Goal: Information Seeking & Learning: Learn about a topic

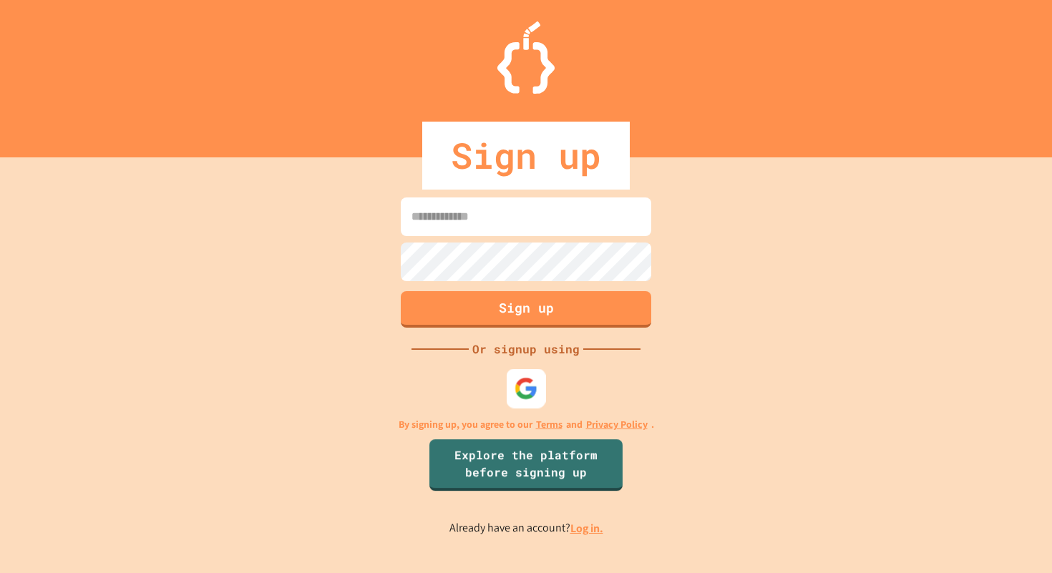
click at [522, 385] on img at bounding box center [526, 388] width 24 height 24
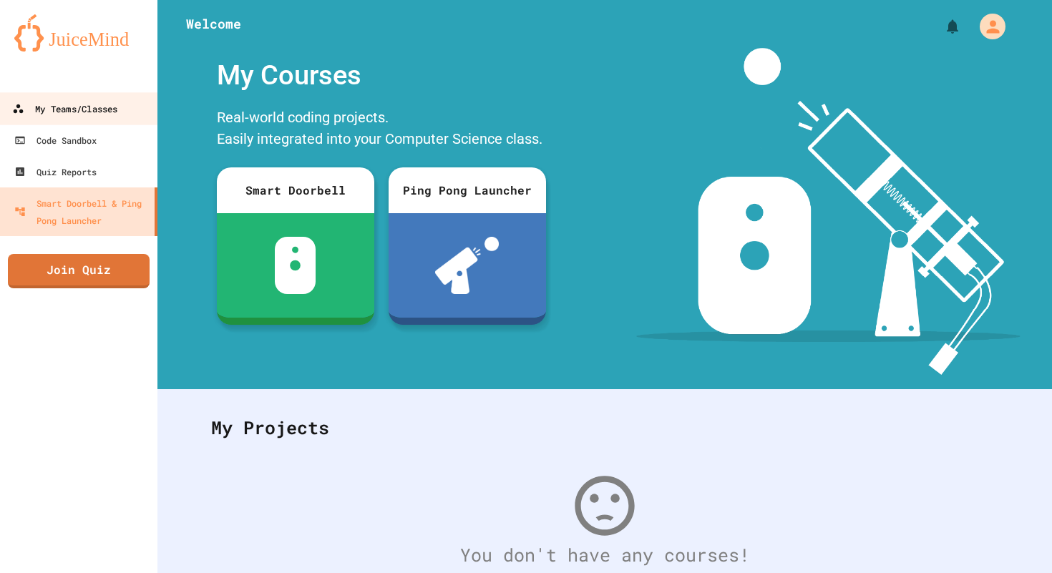
click at [55, 111] on div "My Teams/Classes" at bounding box center [64, 109] width 105 height 18
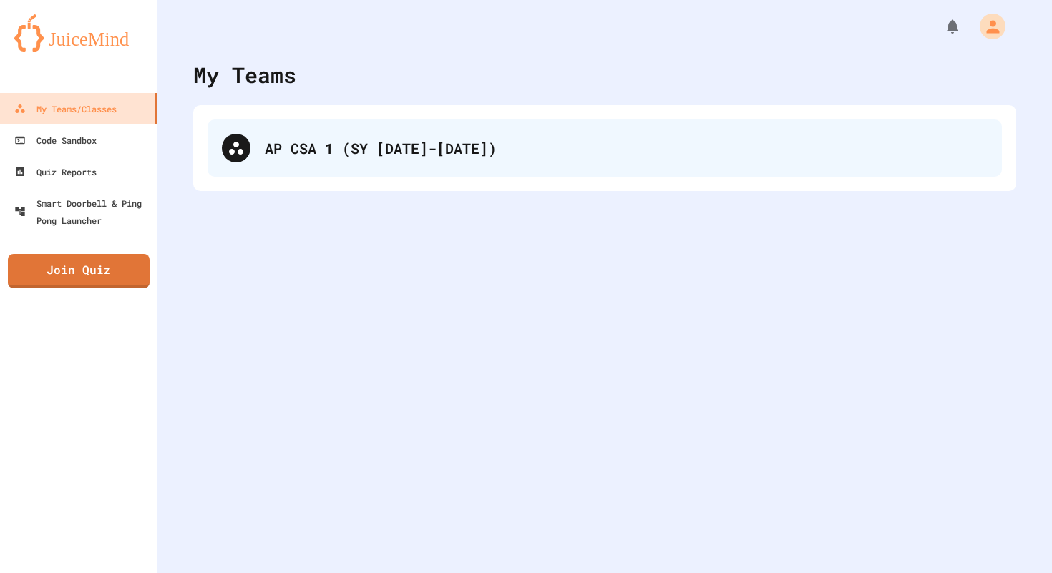
click at [326, 144] on div "AP CSA 1 (SY [DATE]-[DATE])" at bounding box center [626, 147] width 723 height 21
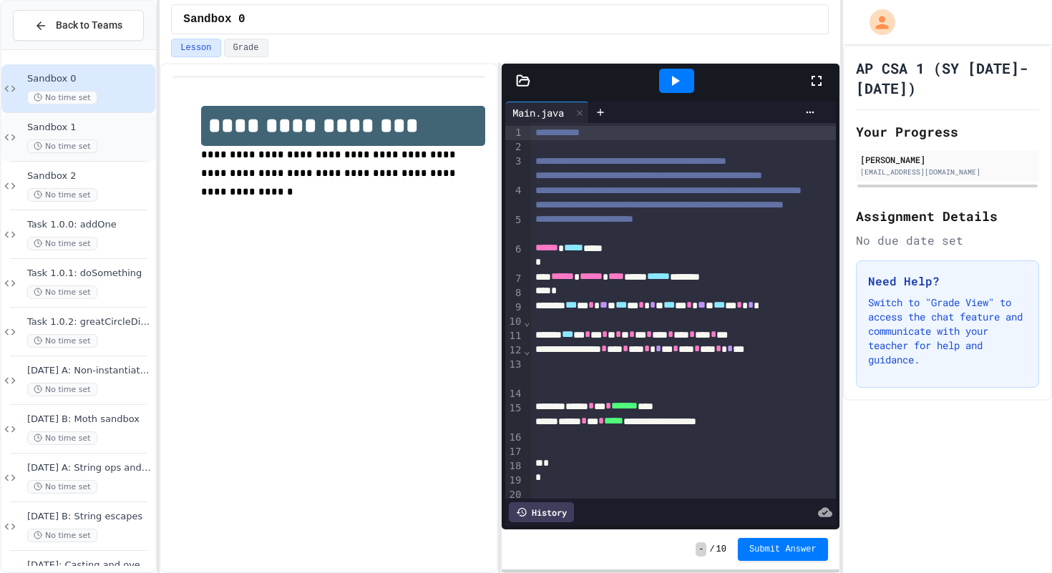
click at [116, 135] on div "Sandbox 1 No time set" at bounding box center [89, 137] width 125 height 31
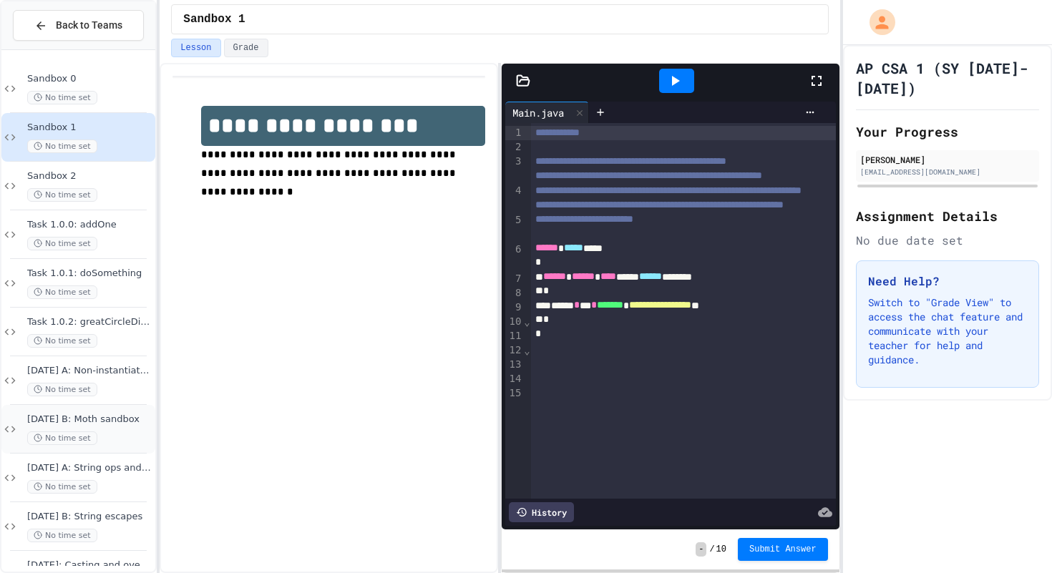
click at [106, 423] on span "[DATE] B: Moth sandbox" at bounding box center [89, 420] width 125 height 12
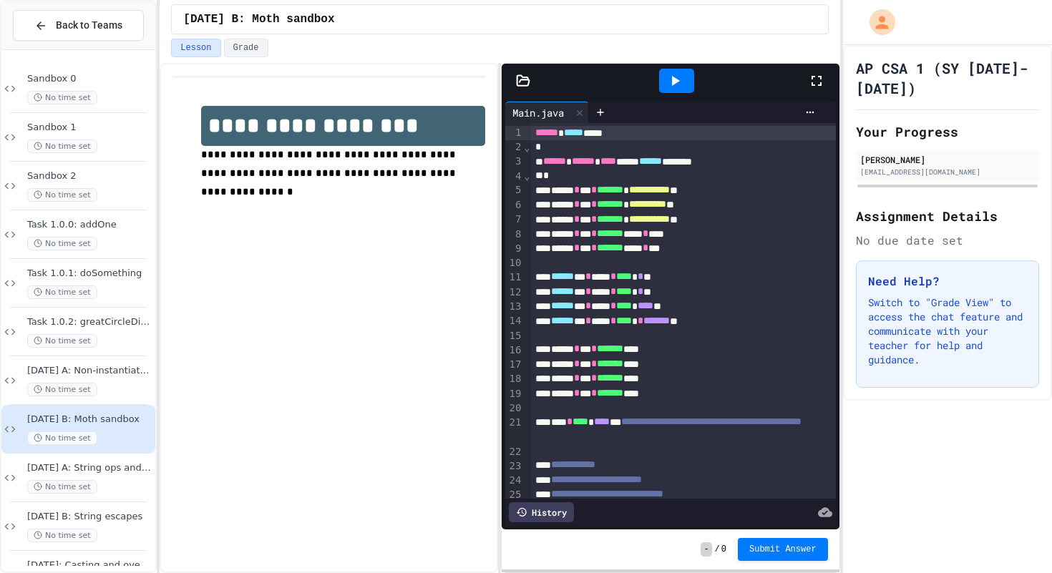
click at [806, 82] on div at bounding box center [675, 81] width 263 height 39
click at [816, 71] on div at bounding box center [823, 81] width 31 height 39
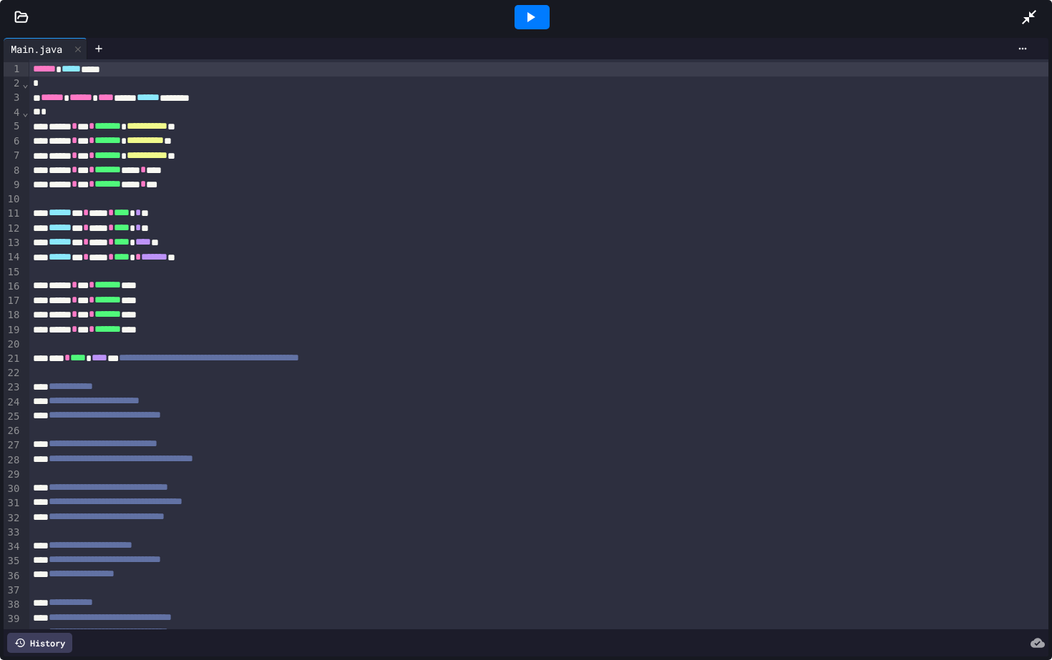
click at [29, 15] on div at bounding box center [21, 17] width 43 height 14
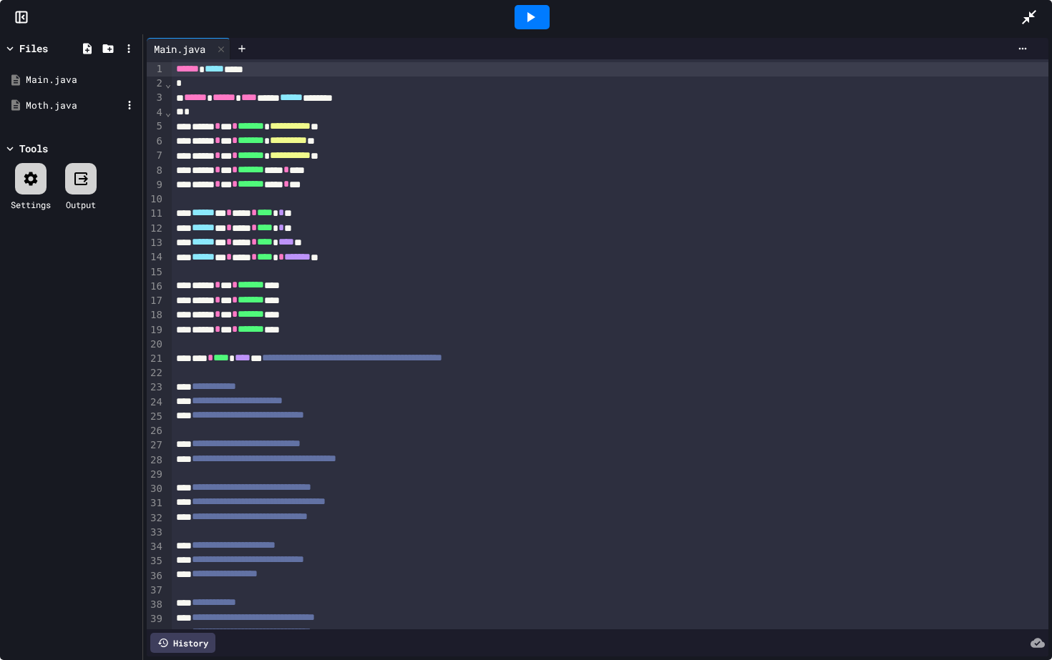
click at [57, 104] on div "Moth.java" at bounding box center [74, 106] width 96 height 14
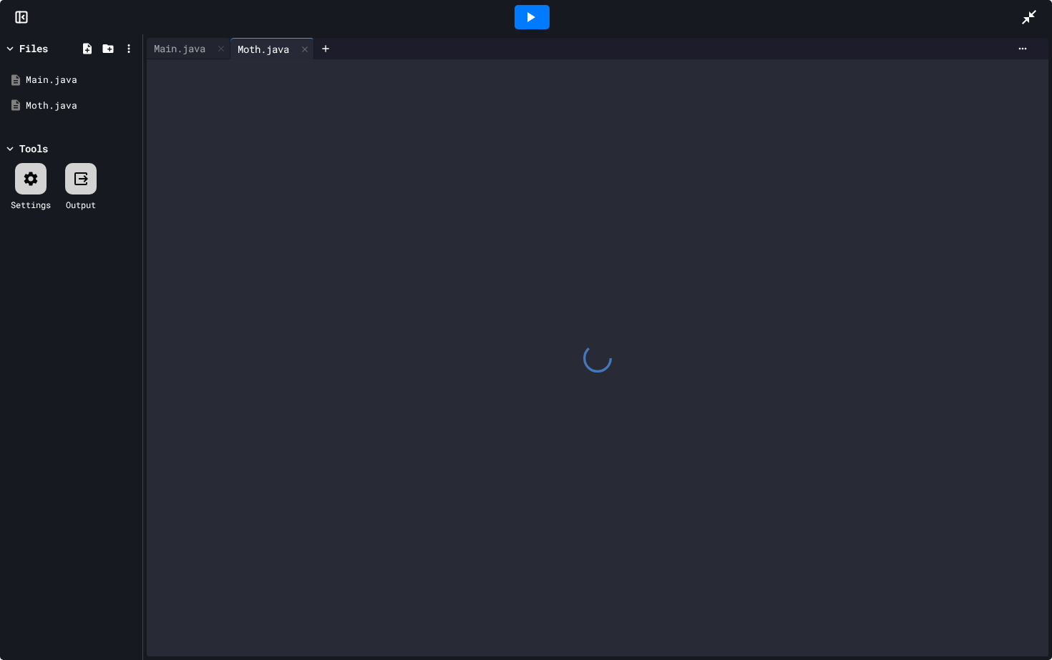
click at [21, 16] on icon at bounding box center [21, 17] width 14 height 14
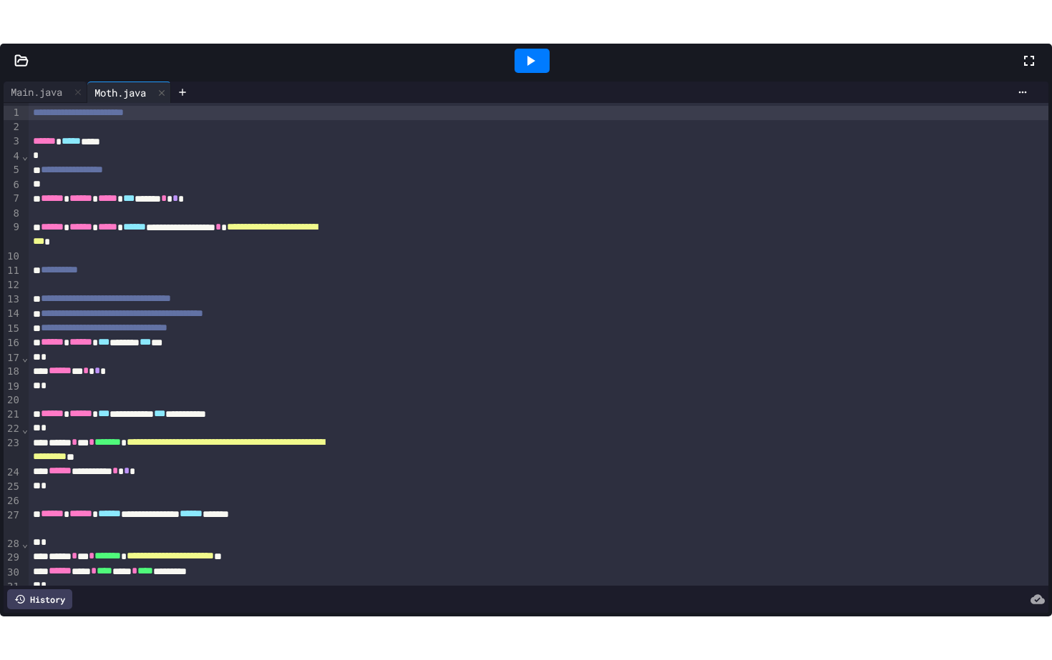
scroll to position [1189, 0]
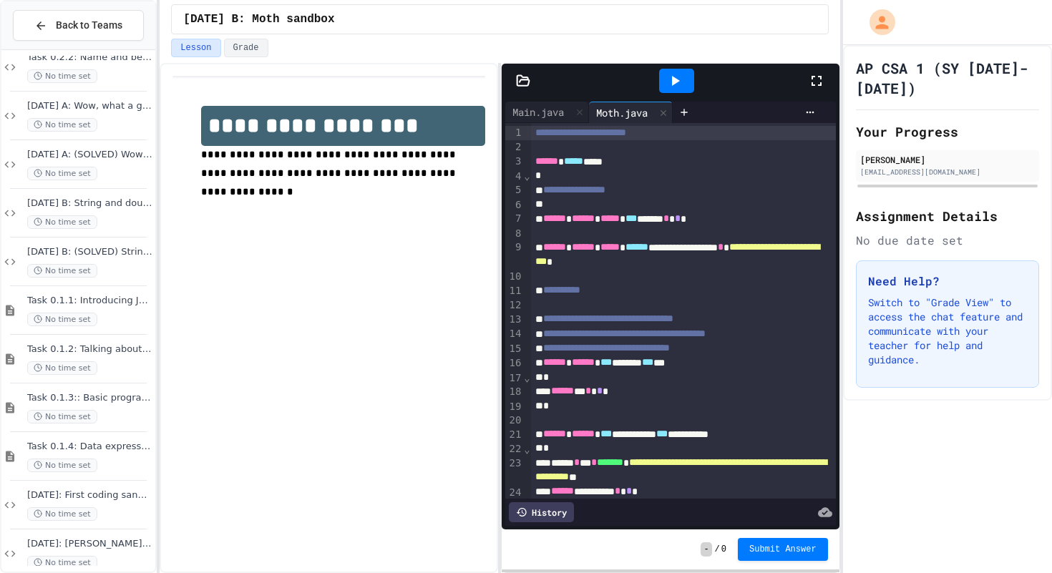
click at [826, 74] on div at bounding box center [823, 81] width 31 height 39
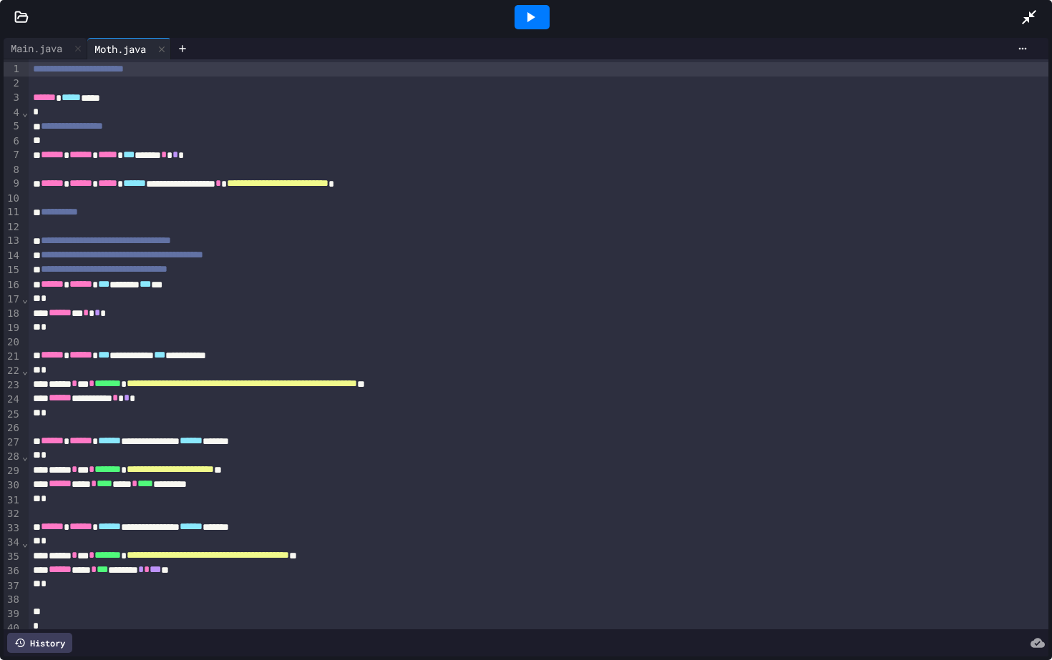
scroll to position [9, 0]
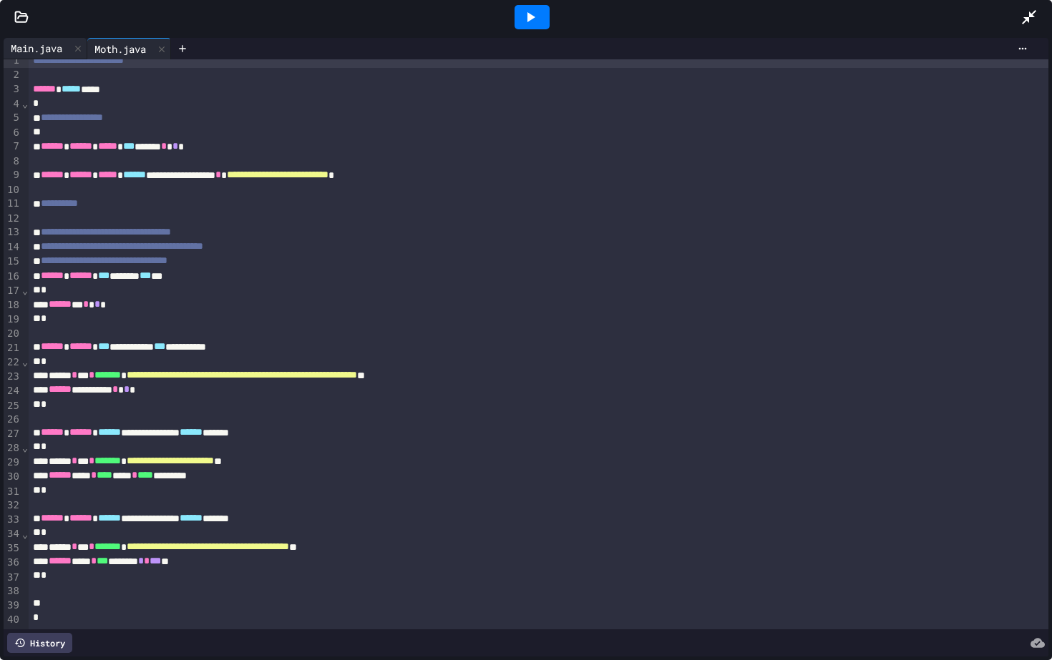
click at [27, 54] on div "Main.java" at bounding box center [37, 48] width 66 height 15
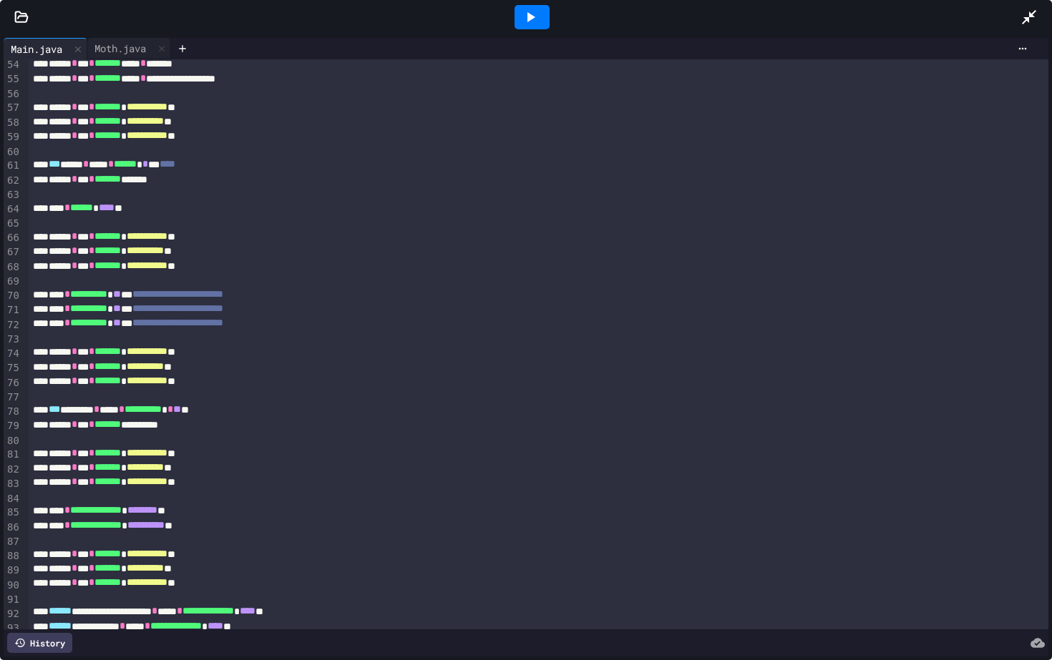
scroll to position [743, 0]
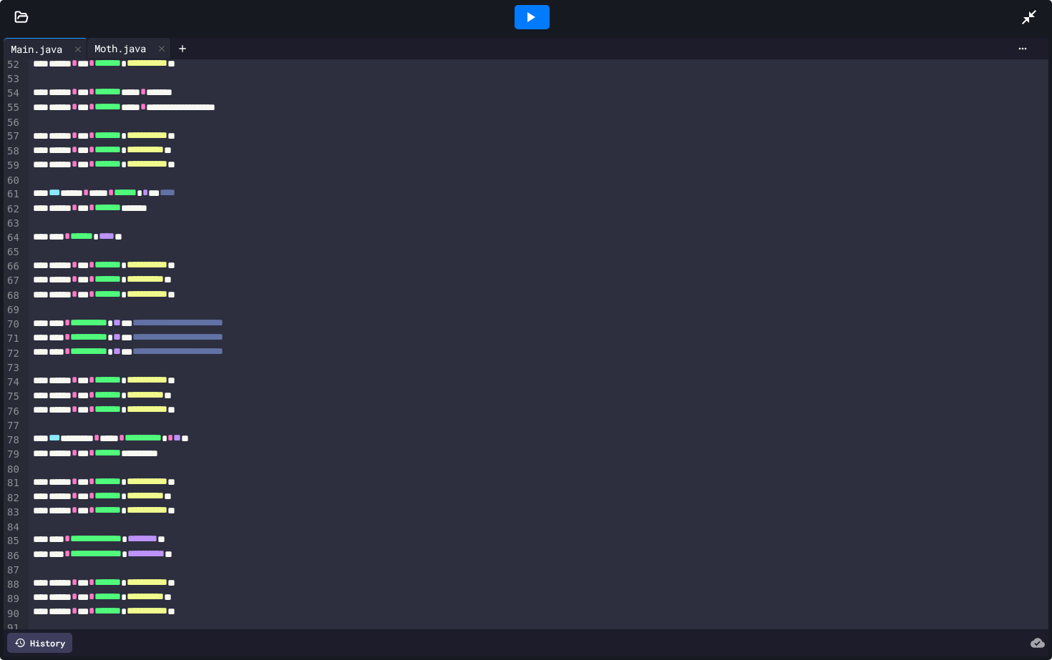
click at [113, 47] on div "Moth.java" at bounding box center [120, 48] width 66 height 15
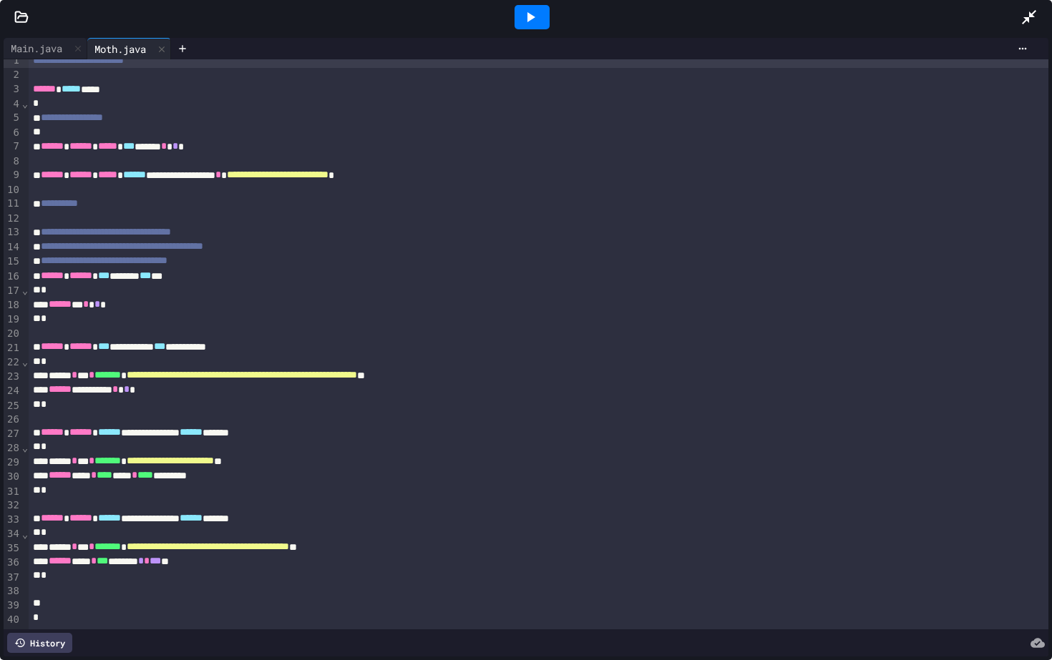
click at [46, 59] on span "**********" at bounding box center [78, 60] width 91 height 10
click at [32, 39] on div "Main.java" at bounding box center [46, 48] width 84 height 21
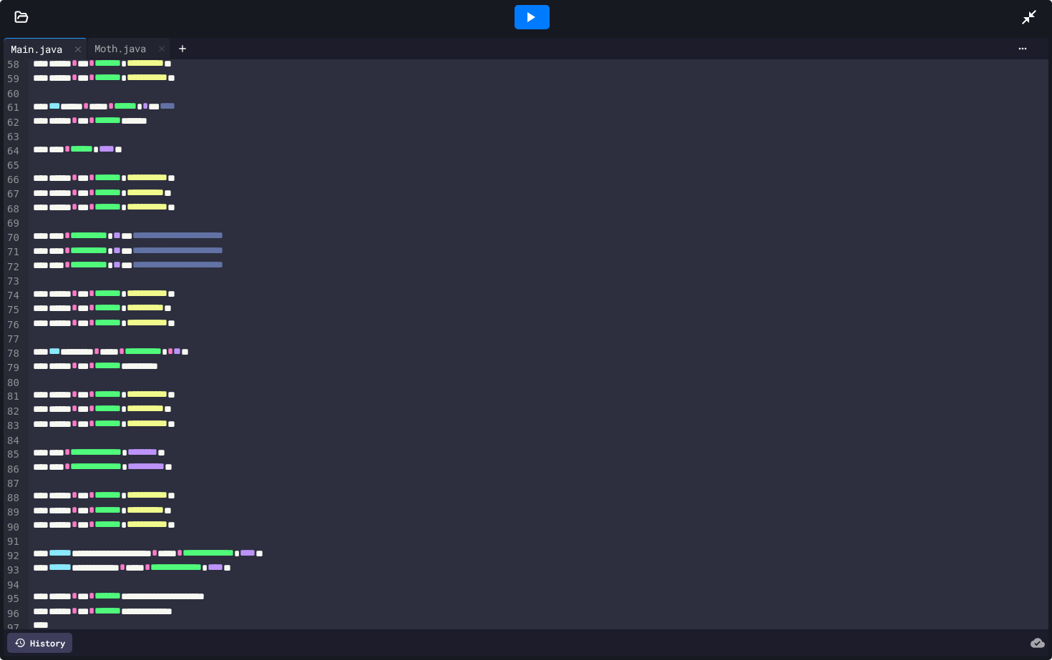
scroll to position [867, 0]
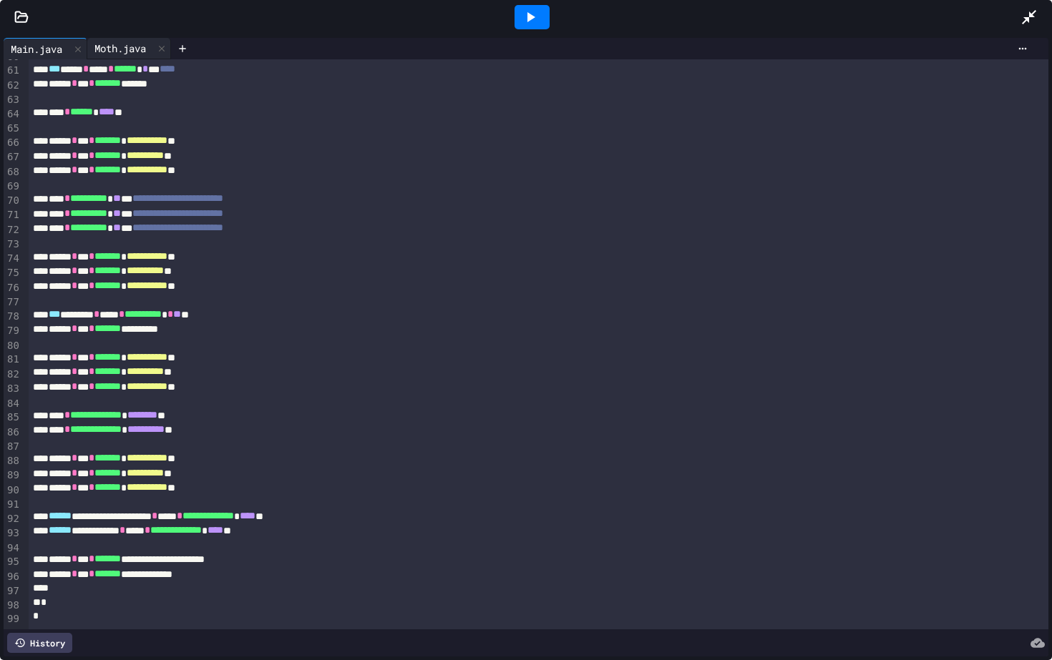
click at [99, 49] on div "Moth.java" at bounding box center [120, 48] width 66 height 15
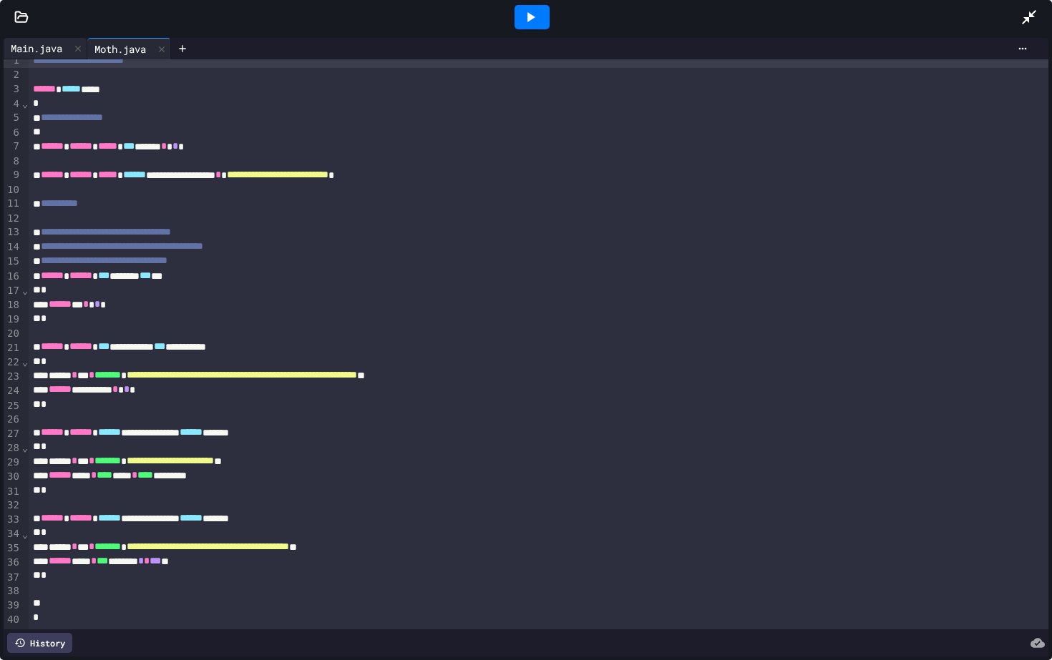
click at [19, 48] on div "Main.java" at bounding box center [37, 48] width 66 height 15
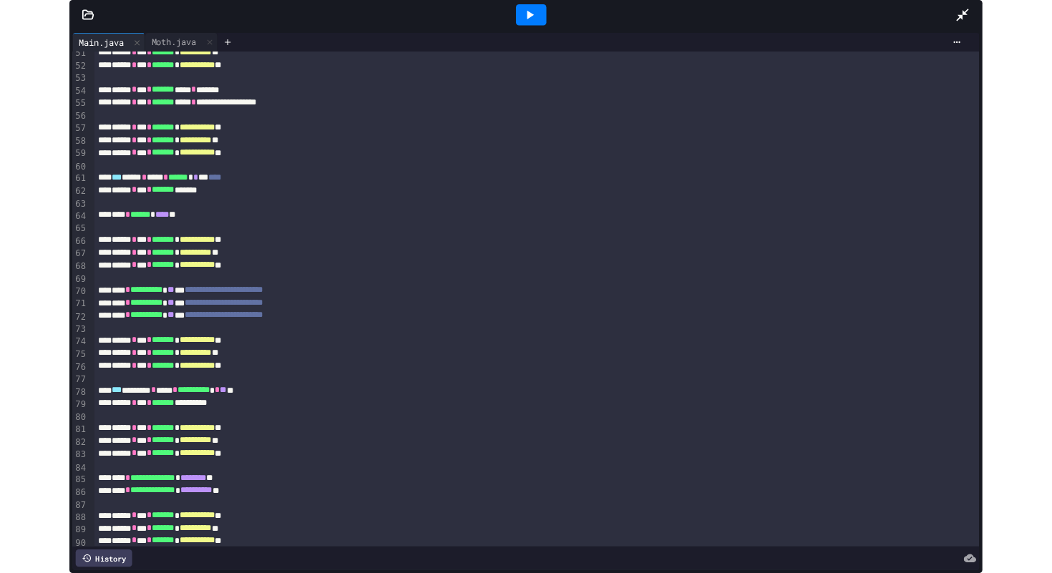
scroll to position [730, 0]
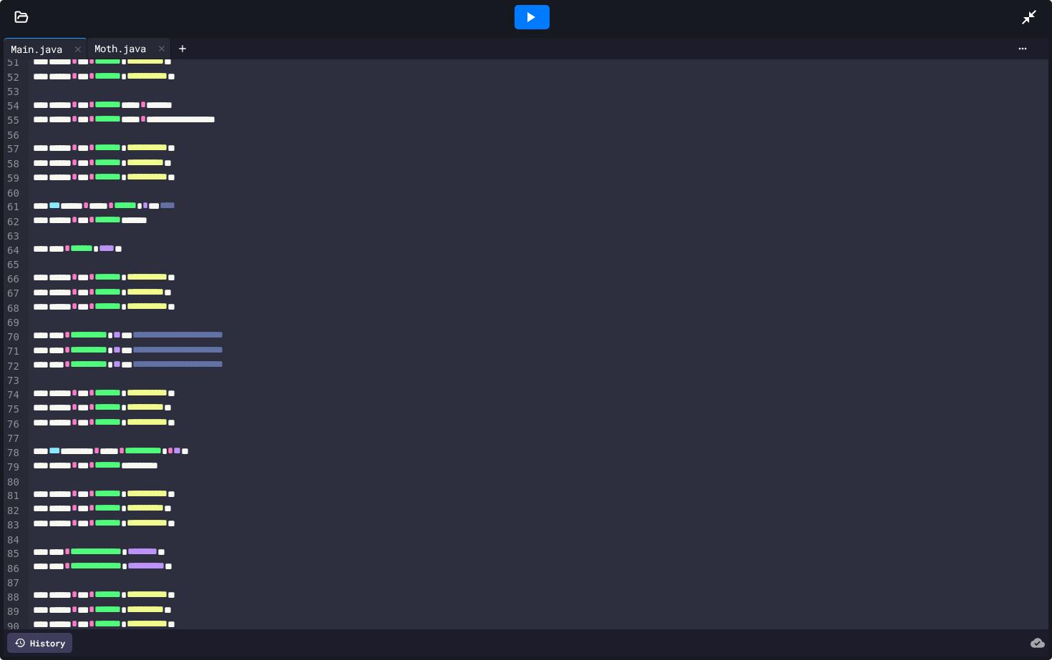
click at [132, 39] on div "Moth.java" at bounding box center [129, 48] width 84 height 21
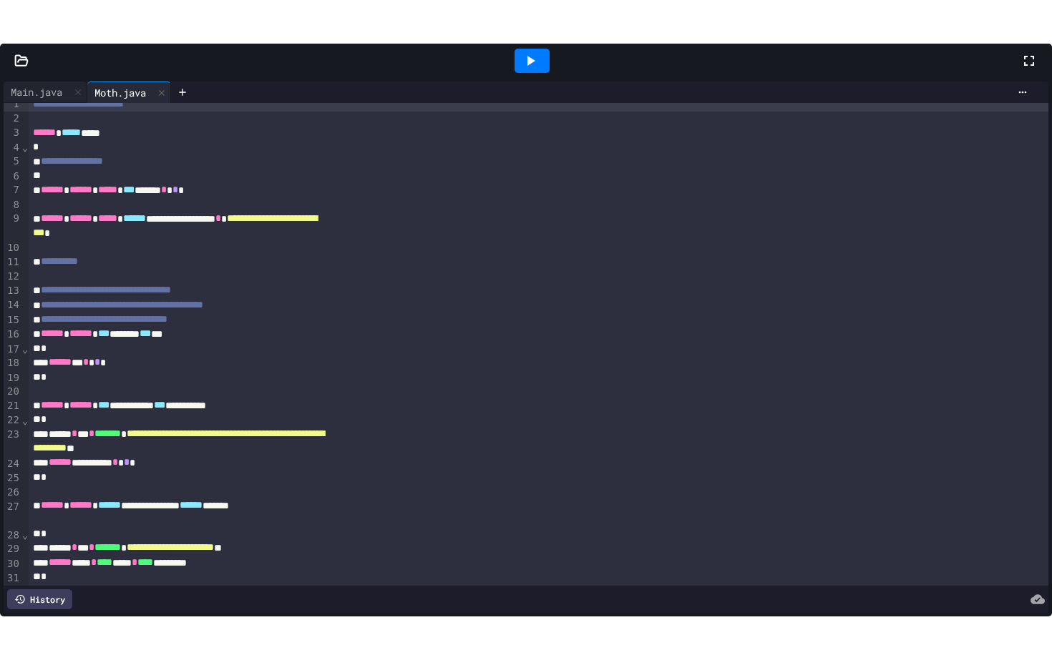
scroll to position [29, 0]
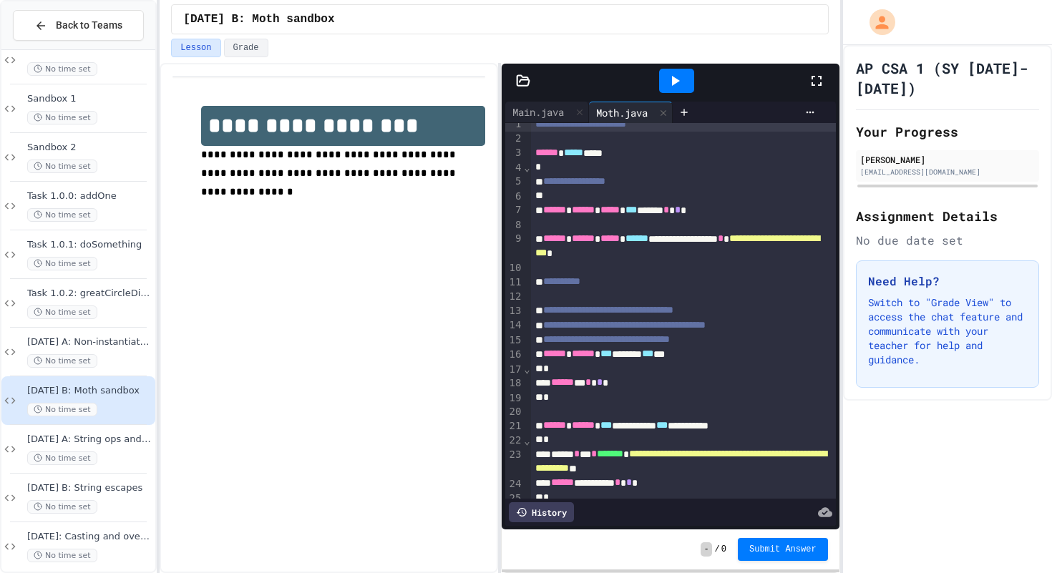
click at [820, 80] on icon at bounding box center [816, 80] width 17 height 17
click at [823, 82] on icon at bounding box center [816, 80] width 17 height 17
